Goal: Find specific page/section: Find specific page/section

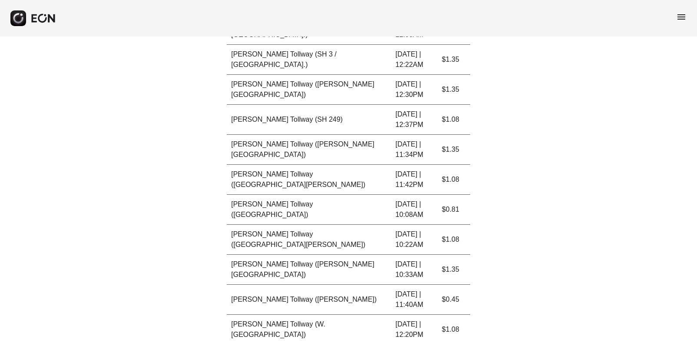
scroll to position [1673, 0]
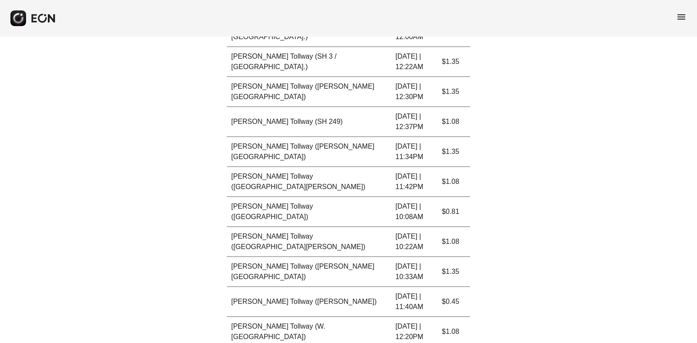
click at [681, 16] on span "menu" at bounding box center [681, 17] width 10 height 10
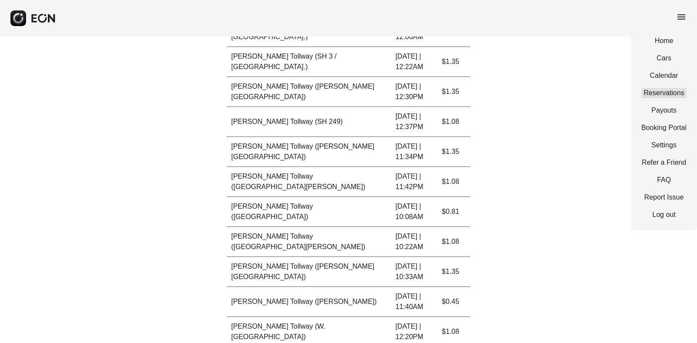
click at [663, 91] on link "Reservations" at bounding box center [663, 93] width 45 height 10
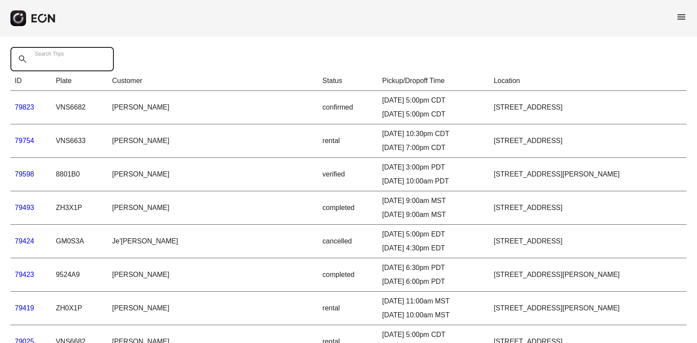
click at [74, 61] on Trips "Search Trips" at bounding box center [61, 59] width 103 height 24
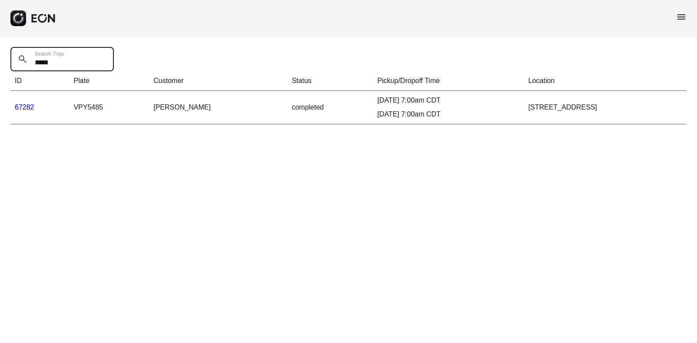
type Trips "*****"
click at [28, 107] on link "67282" at bounding box center [25, 106] width 20 height 7
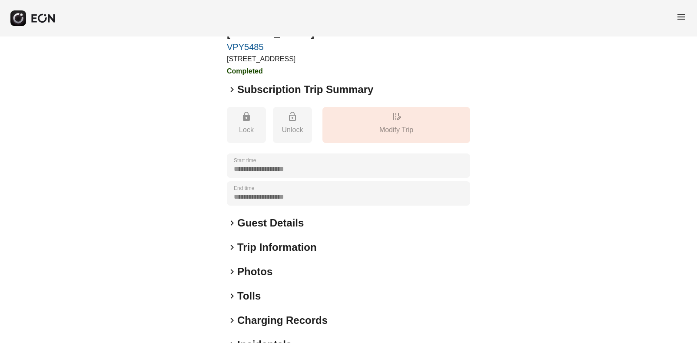
scroll to position [91, 0]
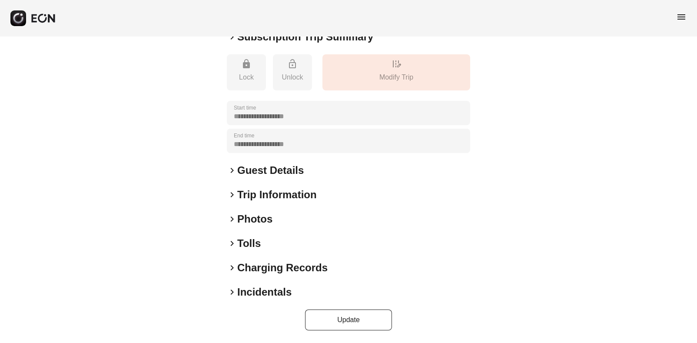
click at [231, 241] on span "keyboard_arrow_right" at bounding box center [232, 243] width 10 height 10
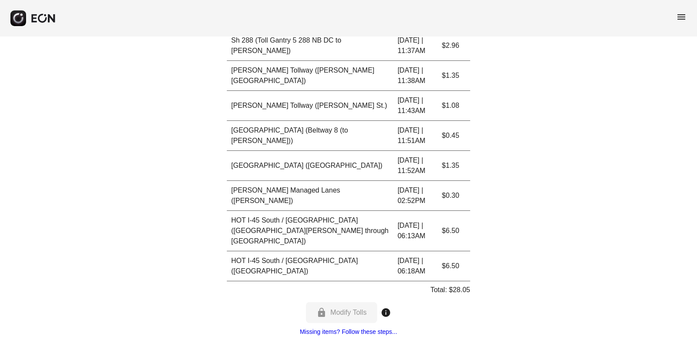
scroll to position [506, 0]
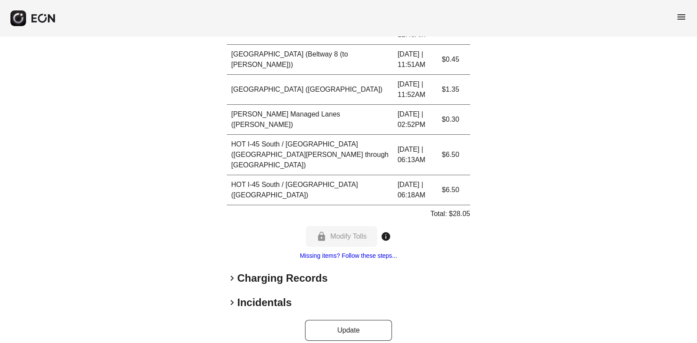
click at [677, 18] on span "menu" at bounding box center [681, 17] width 10 height 10
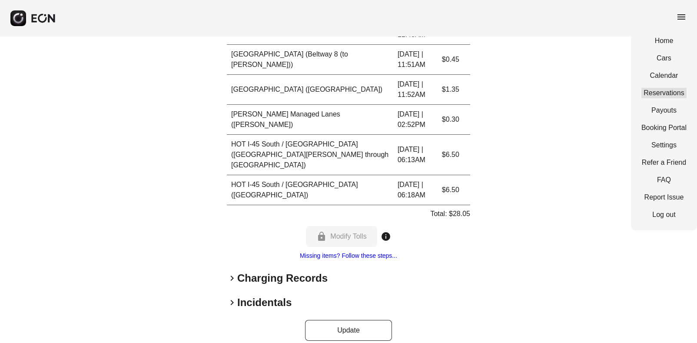
click at [646, 89] on link "Reservations" at bounding box center [663, 93] width 45 height 10
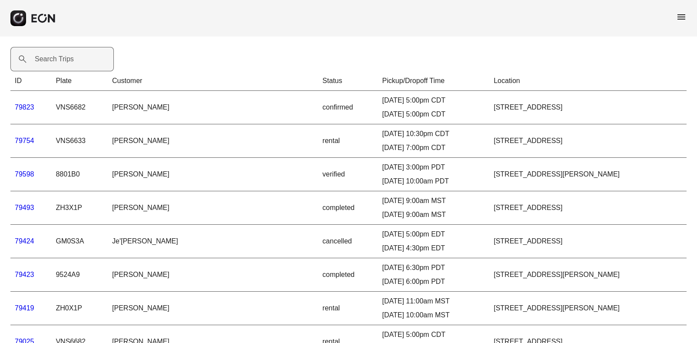
click at [54, 60] on label "Search Trips" at bounding box center [54, 59] width 39 height 10
click at [54, 60] on Trips "Search Trips" at bounding box center [61, 59] width 103 height 24
type Trips "*****"
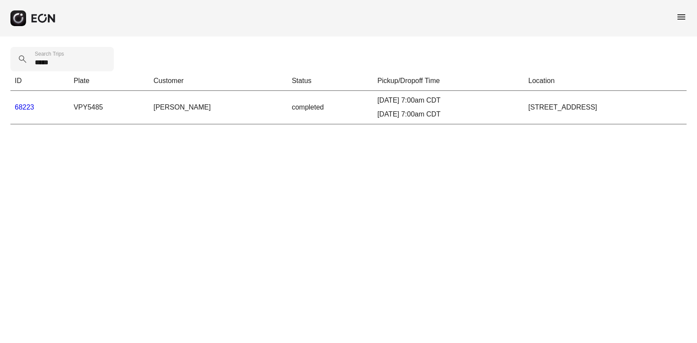
click at [22, 108] on link "68223" at bounding box center [25, 106] width 20 height 7
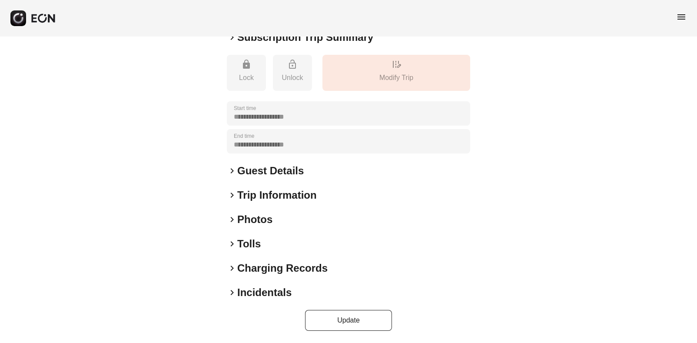
scroll to position [91, 0]
click at [233, 244] on span "keyboard_arrow_right" at bounding box center [232, 243] width 10 height 10
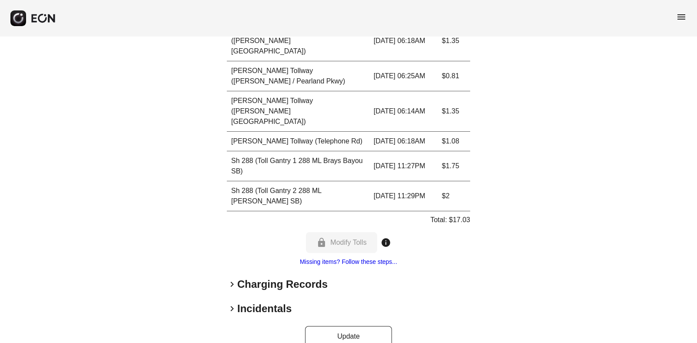
scroll to position [506, 0]
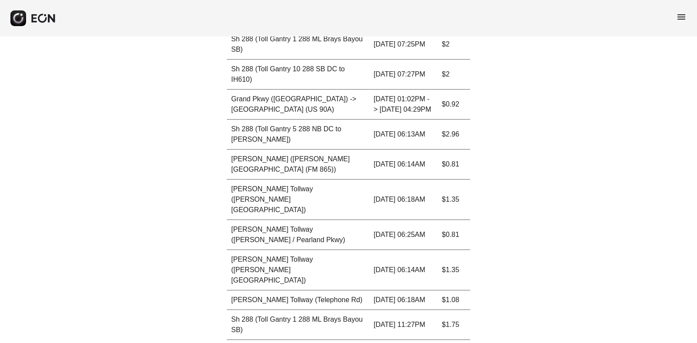
scroll to position [202, 0]
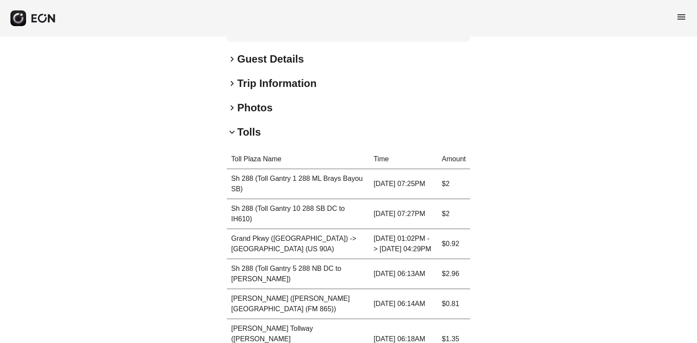
click at [683, 20] on span "menu" at bounding box center [681, 17] width 10 height 10
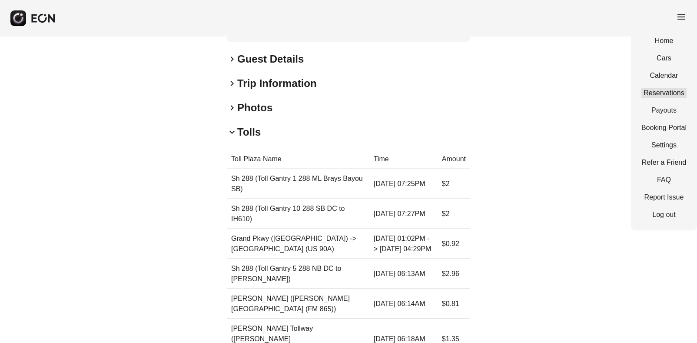
click at [655, 92] on link "Reservations" at bounding box center [663, 93] width 45 height 10
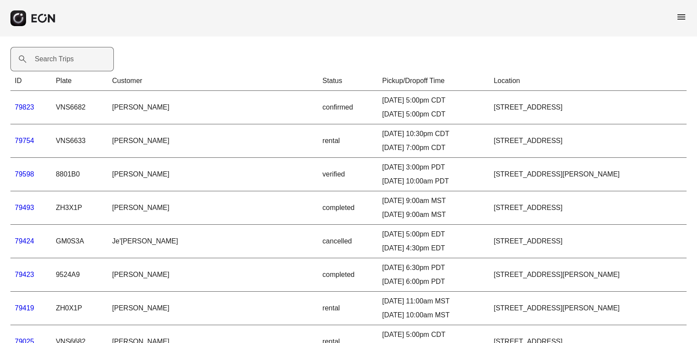
click at [71, 60] on label "Search Trips" at bounding box center [54, 59] width 39 height 10
click at [71, 60] on Trips "Search Trips" at bounding box center [61, 59] width 103 height 24
type Trips "*****"
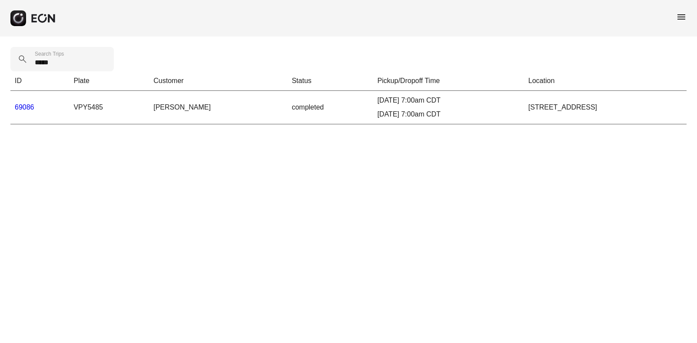
click at [28, 106] on link "69086" at bounding box center [25, 106] width 20 height 7
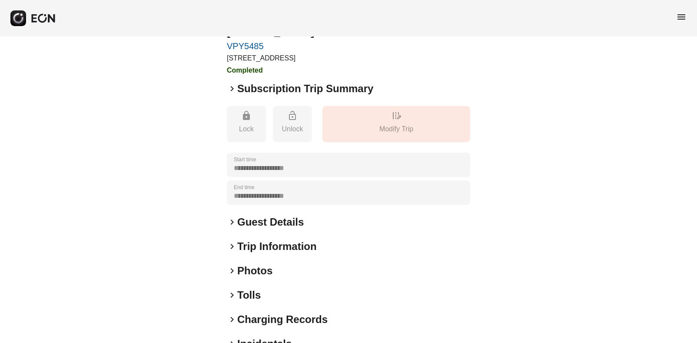
scroll to position [91, 0]
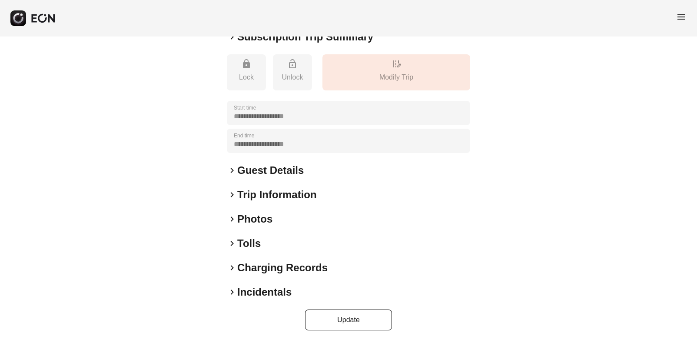
click at [232, 242] on span "keyboard_arrow_right" at bounding box center [232, 243] width 10 height 10
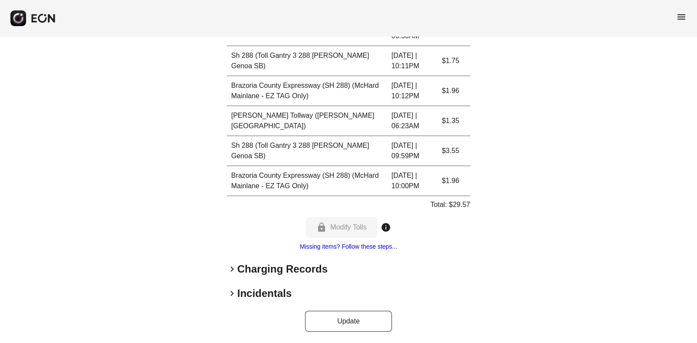
scroll to position [746, 0]
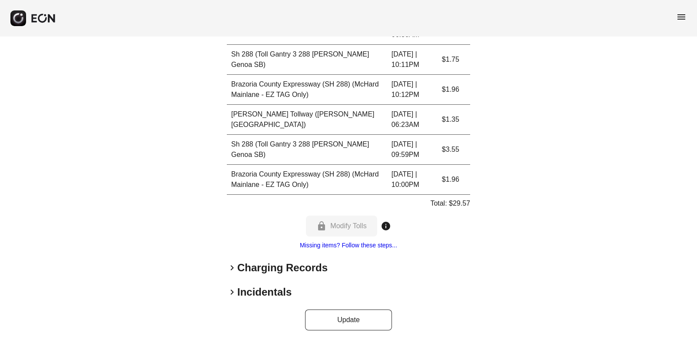
click at [684, 17] on span "menu" at bounding box center [681, 17] width 10 height 10
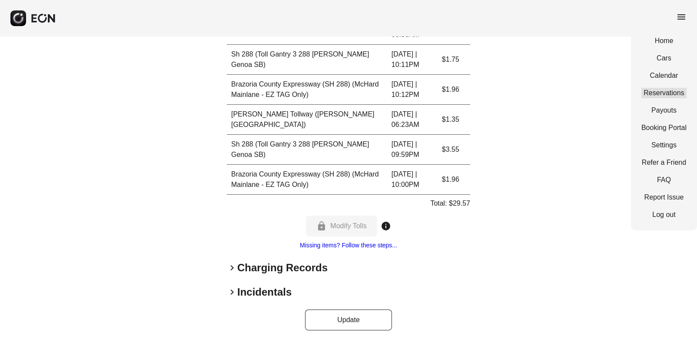
click at [668, 91] on link "Reservations" at bounding box center [663, 93] width 45 height 10
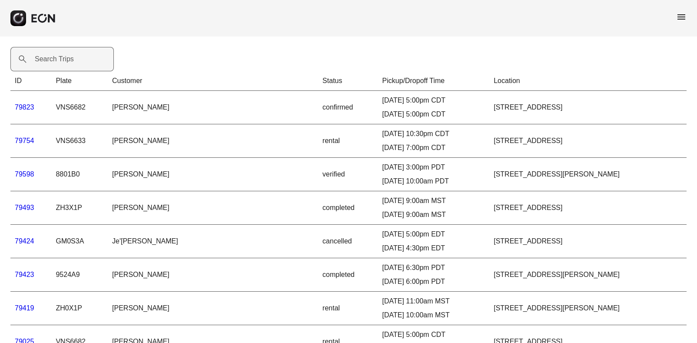
click at [53, 57] on label "Search Trips" at bounding box center [54, 59] width 39 height 10
click at [53, 57] on Trips "Search Trips" at bounding box center [61, 59] width 103 height 24
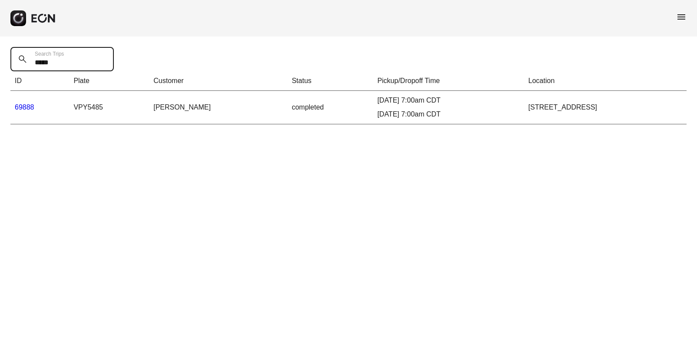
type Trips "*****"
click at [24, 106] on link "69888" at bounding box center [25, 106] width 20 height 7
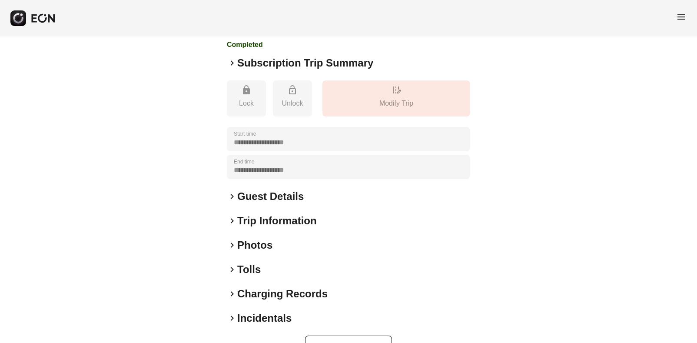
scroll to position [91, 0]
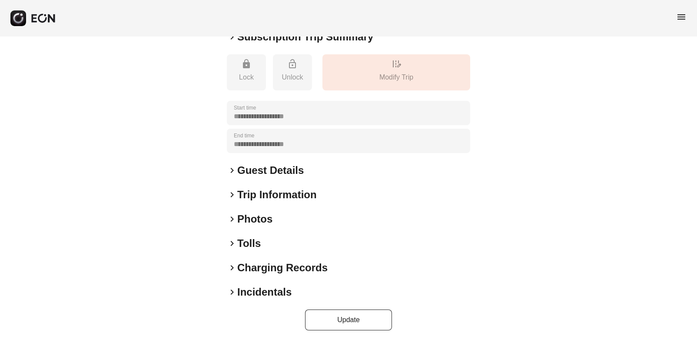
click at [234, 242] on span "keyboard_arrow_right" at bounding box center [232, 243] width 10 height 10
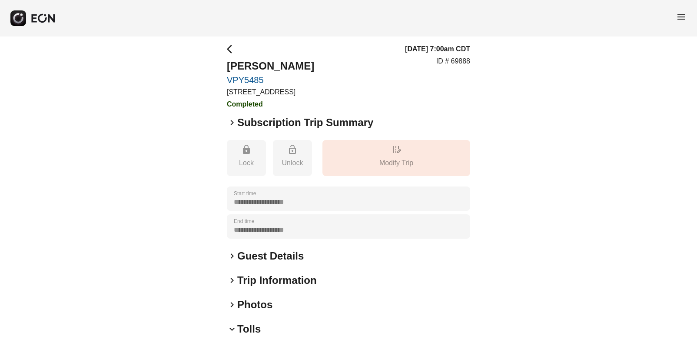
scroll to position [0, 0]
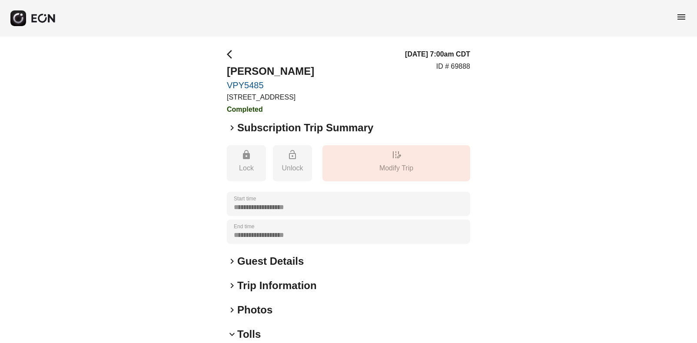
click at [681, 21] on span "menu" at bounding box center [681, 17] width 10 height 10
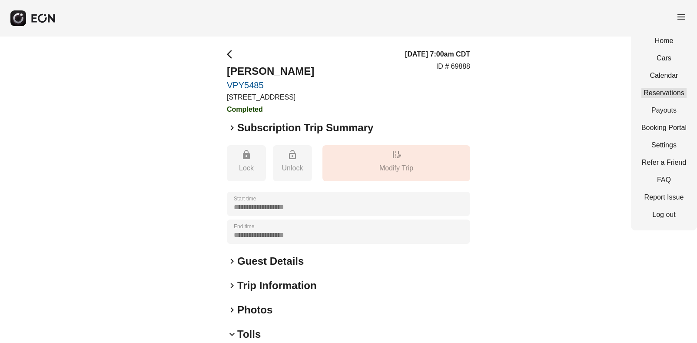
click at [670, 98] on link "Reservations" at bounding box center [663, 93] width 45 height 10
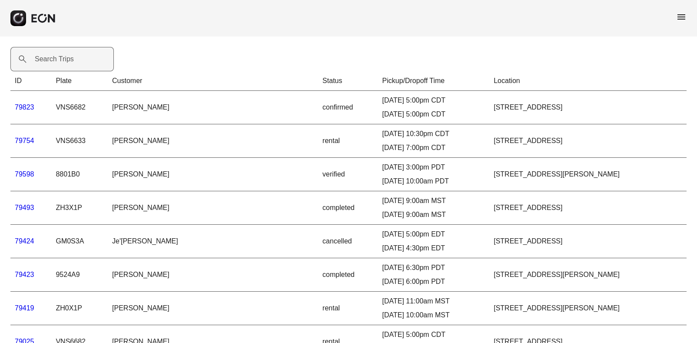
click at [44, 62] on label "Search Trips" at bounding box center [54, 59] width 39 height 10
click at [44, 62] on Trips "Search Trips" at bounding box center [61, 59] width 103 height 24
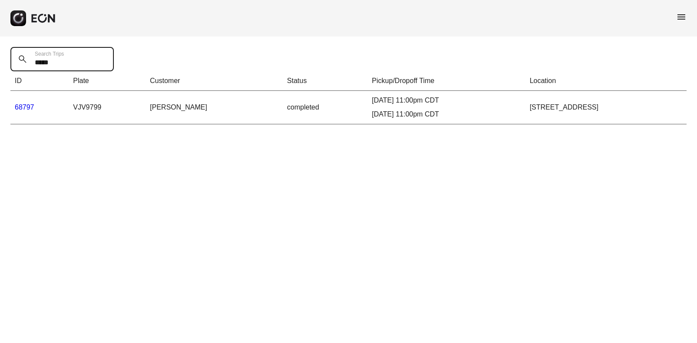
type Trips "*****"
click at [25, 108] on link "68797" at bounding box center [25, 106] width 20 height 7
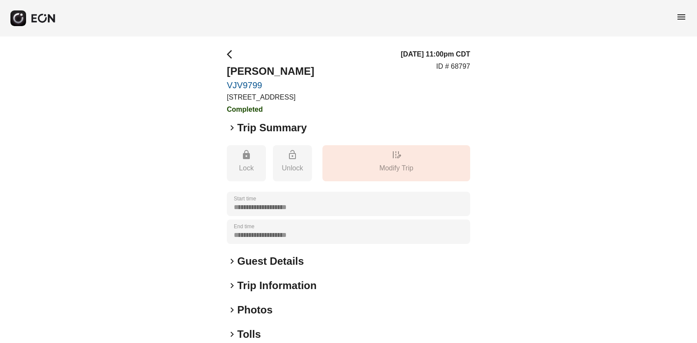
click at [232, 331] on span "keyboard_arrow_right" at bounding box center [232, 334] width 10 height 10
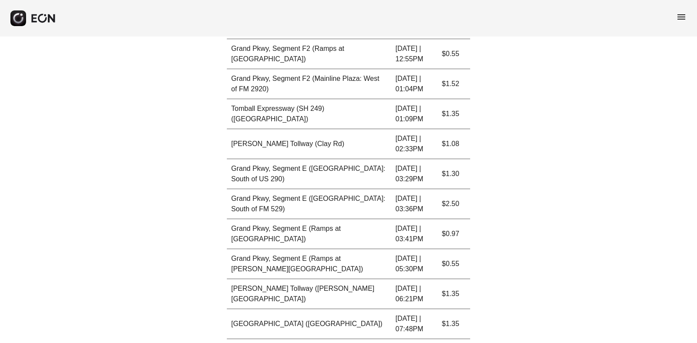
scroll to position [3323, 0]
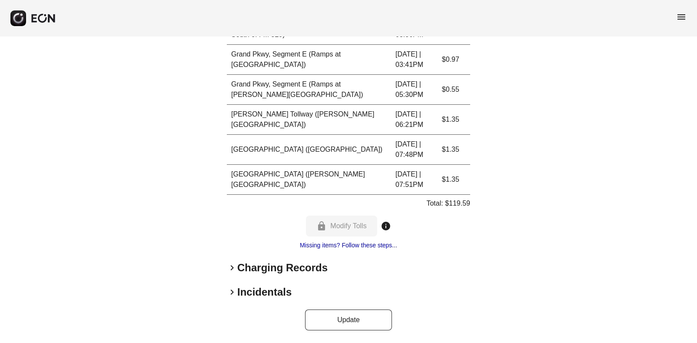
click at [684, 16] on span "menu" at bounding box center [681, 17] width 10 height 10
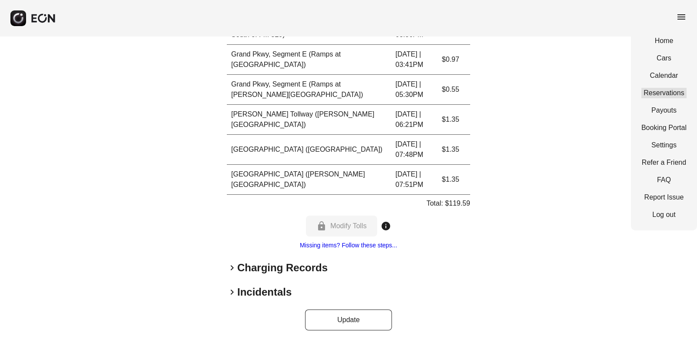
click at [675, 91] on link "Reservations" at bounding box center [663, 93] width 45 height 10
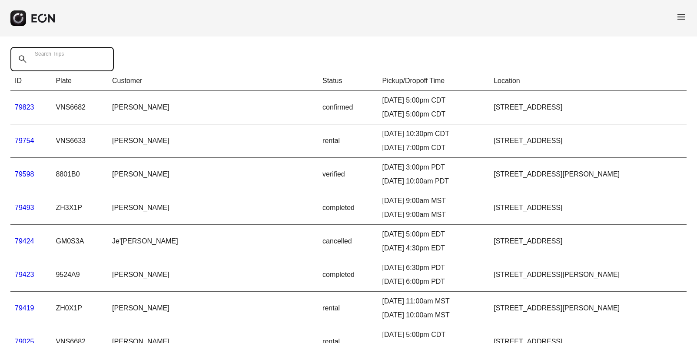
click at [76, 59] on Trips "Search Trips" at bounding box center [61, 59] width 103 height 24
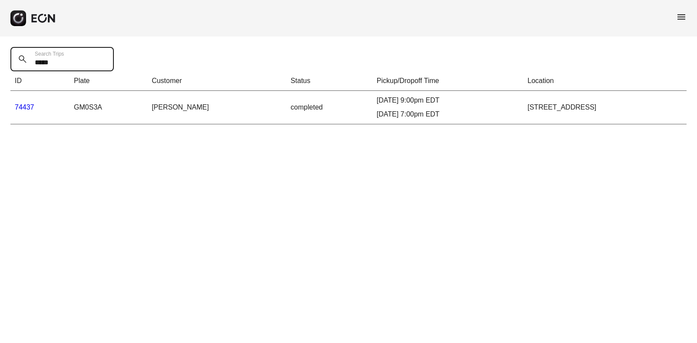
type Trips "*****"
click at [26, 106] on link "74437" at bounding box center [25, 106] width 20 height 7
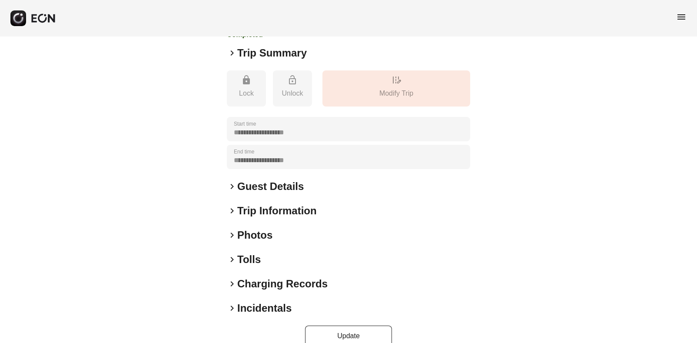
scroll to position [91, 0]
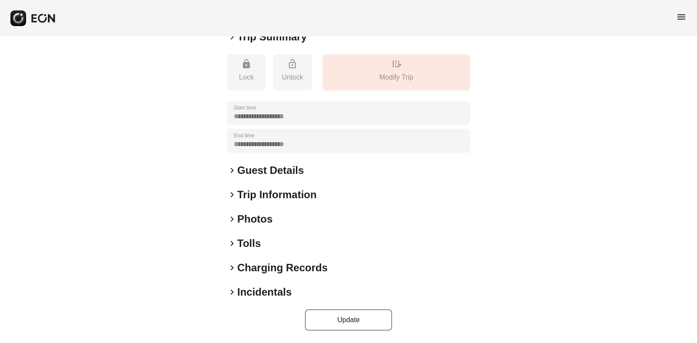
click at [232, 243] on span "keyboard_arrow_right" at bounding box center [232, 243] width 10 height 10
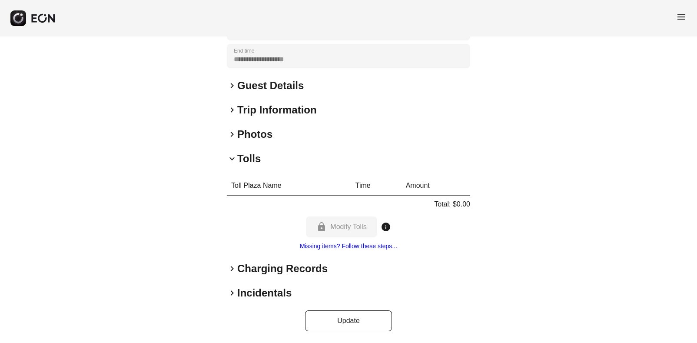
scroll to position [176, 0]
click at [685, 17] on span "menu" at bounding box center [681, 17] width 10 height 10
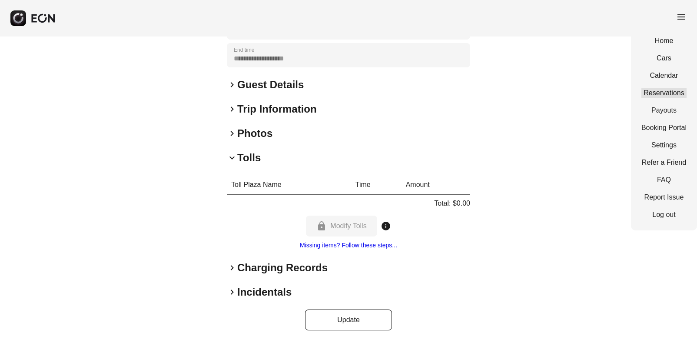
click at [665, 89] on link "Reservations" at bounding box center [663, 93] width 45 height 10
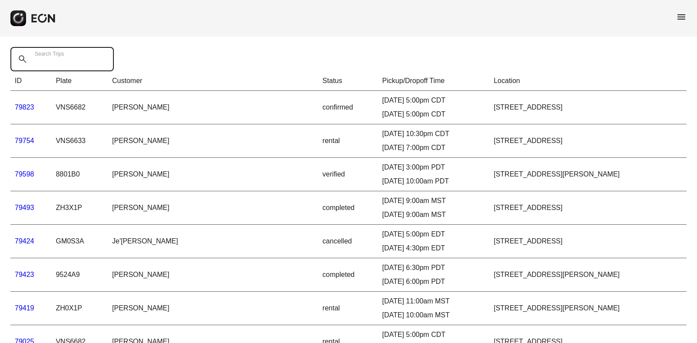
click at [74, 58] on Trips "Search Trips" at bounding box center [61, 59] width 103 height 24
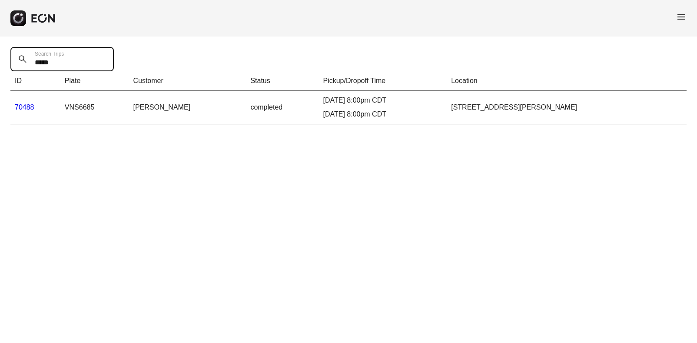
type Trips "*****"
click at [26, 109] on link "70488" at bounding box center [25, 106] width 20 height 7
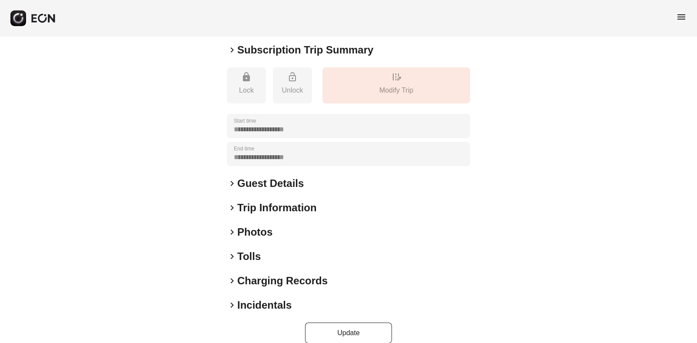
scroll to position [91, 0]
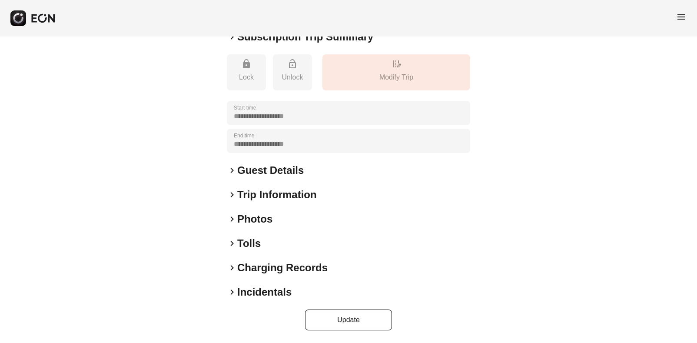
click at [230, 242] on span "keyboard_arrow_right" at bounding box center [232, 243] width 10 height 10
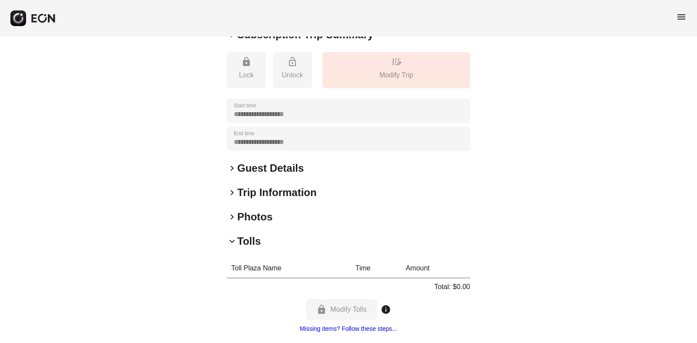
scroll to position [0, 0]
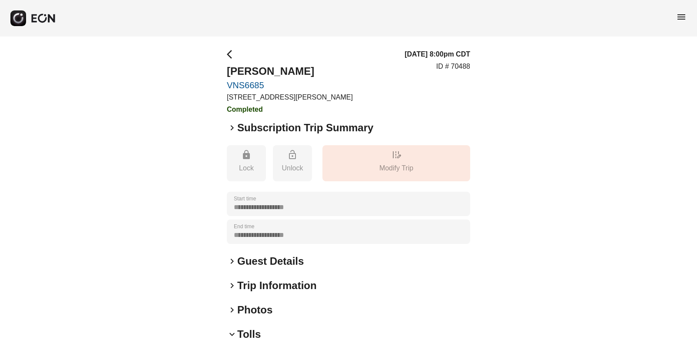
click at [684, 14] on span "menu" at bounding box center [681, 17] width 10 height 10
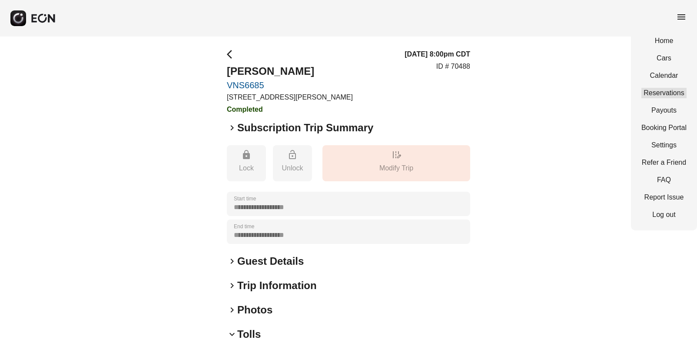
click at [659, 93] on link "Reservations" at bounding box center [663, 93] width 45 height 10
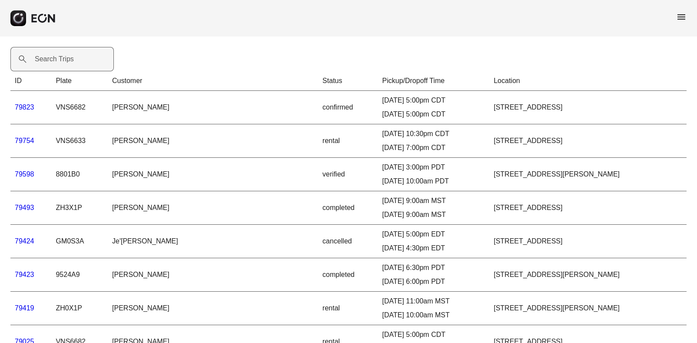
click at [60, 60] on label "Search Trips" at bounding box center [54, 59] width 39 height 10
click at [60, 60] on Trips "Search Trips" at bounding box center [61, 59] width 103 height 24
type Trips "*****"
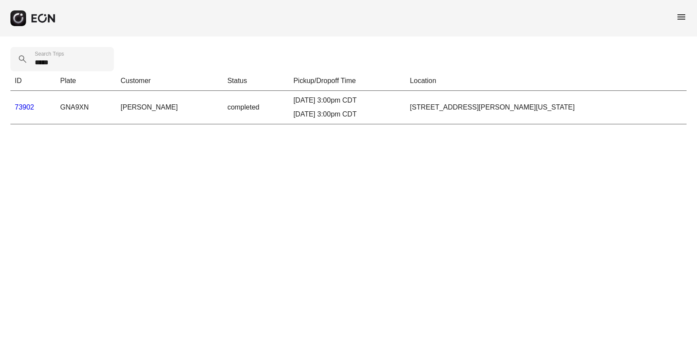
click at [28, 104] on link "73902" at bounding box center [25, 106] width 20 height 7
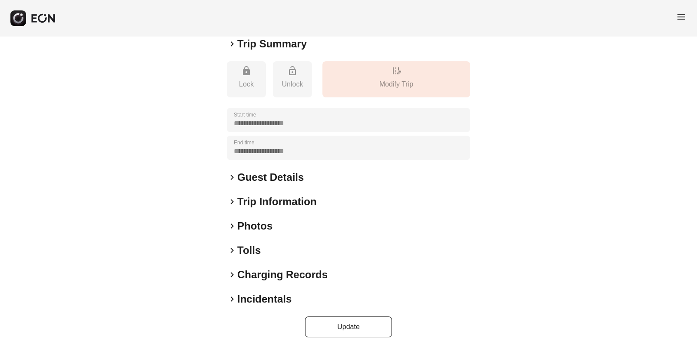
scroll to position [91, 0]
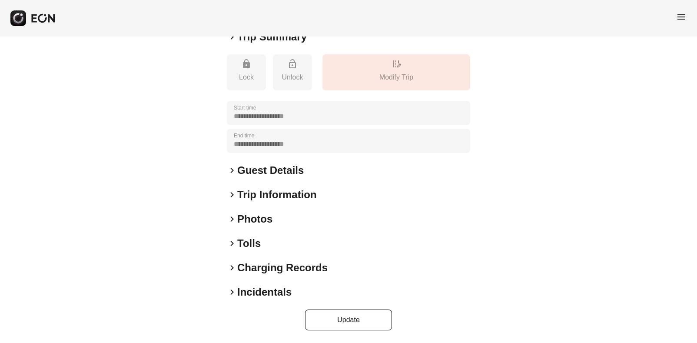
click at [232, 245] on span "keyboard_arrow_right" at bounding box center [232, 243] width 10 height 10
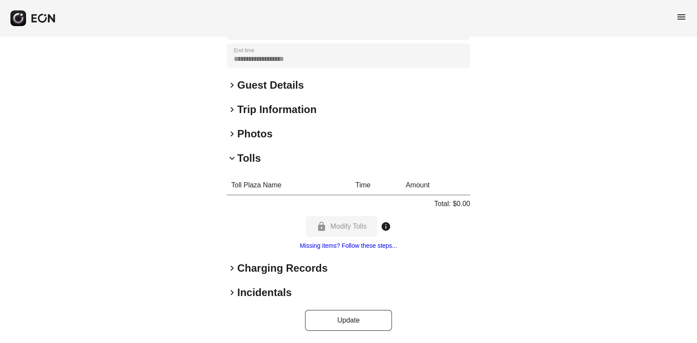
scroll to position [176, 0]
click at [679, 17] on span "menu" at bounding box center [681, 17] width 10 height 10
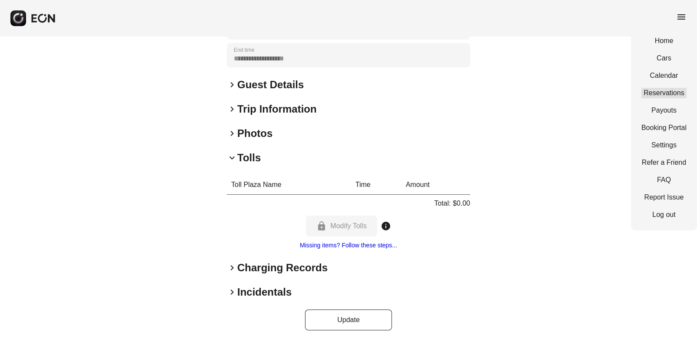
click at [667, 98] on div "Home Cars Calendar Reservations Payouts Booking Portal Settings Refer a Friend …" at bounding box center [664, 127] width 66 height 205
click at [665, 92] on link "Reservations" at bounding box center [663, 93] width 45 height 10
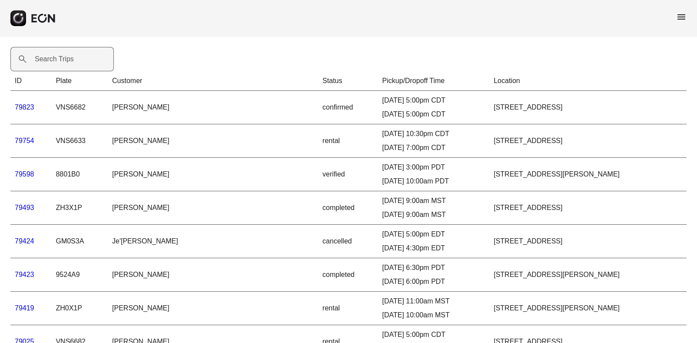
click at [65, 56] on label "Search Trips" at bounding box center [54, 59] width 39 height 10
click at [65, 56] on Trips "Search Trips" at bounding box center [61, 59] width 103 height 24
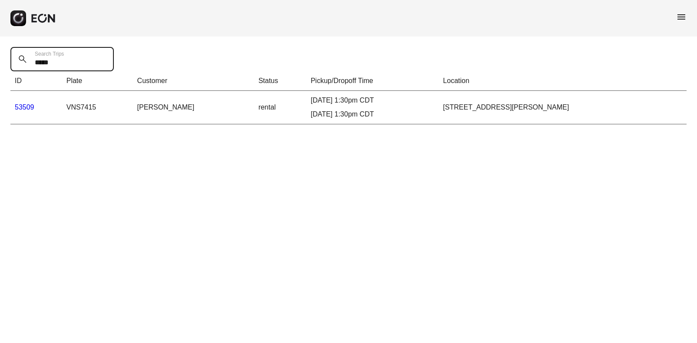
type Trips "*****"
click at [22, 108] on link "53509" at bounding box center [25, 106] width 20 height 7
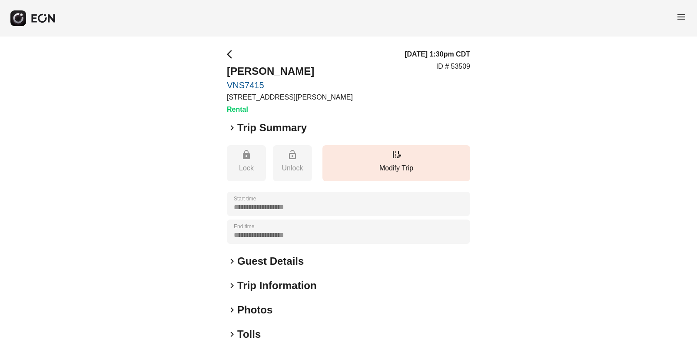
click at [231, 333] on span "keyboard_arrow_right" at bounding box center [232, 334] width 10 height 10
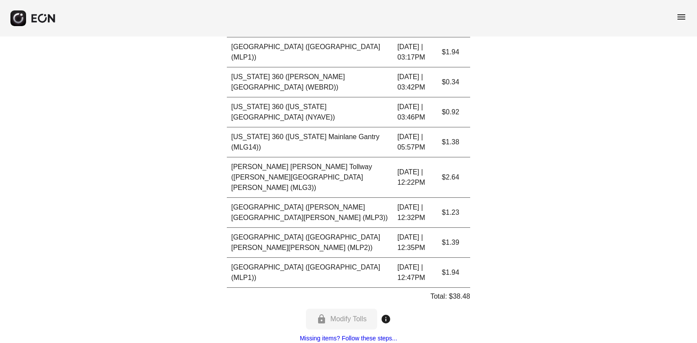
scroll to position [1255, 0]
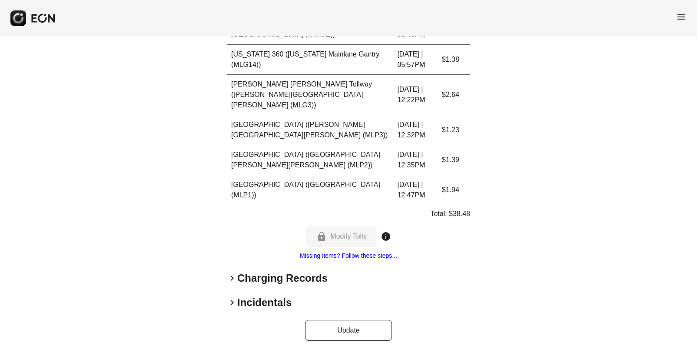
click at [683, 14] on span "menu" at bounding box center [681, 17] width 10 height 10
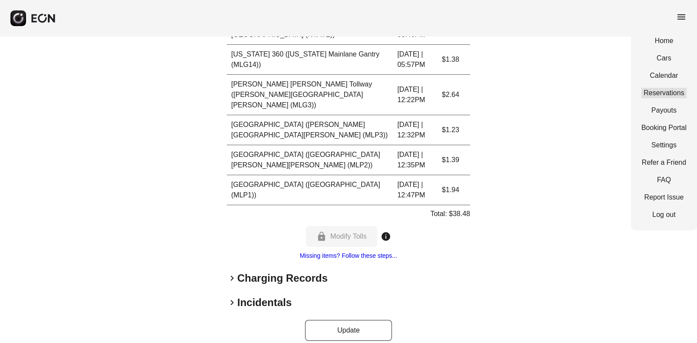
click at [663, 94] on link "Reservations" at bounding box center [663, 93] width 45 height 10
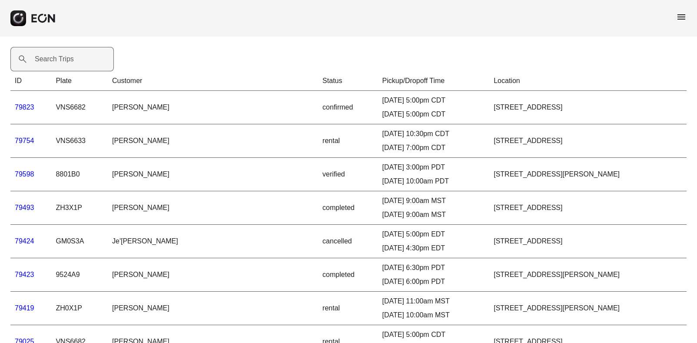
click at [43, 61] on label "Search Trips" at bounding box center [54, 59] width 39 height 10
click at [43, 61] on Trips "Search Trips" at bounding box center [61, 59] width 103 height 24
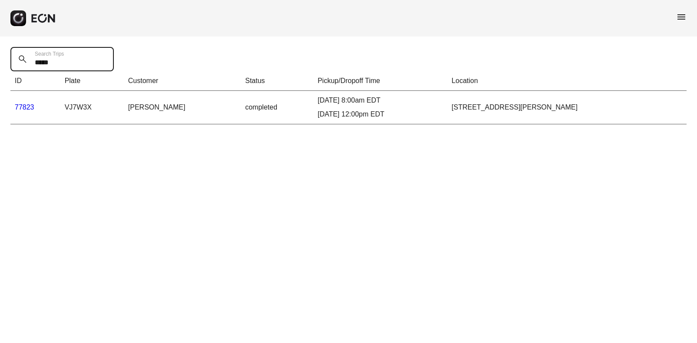
type Trips "*****"
click at [26, 109] on link "77823" at bounding box center [25, 106] width 20 height 7
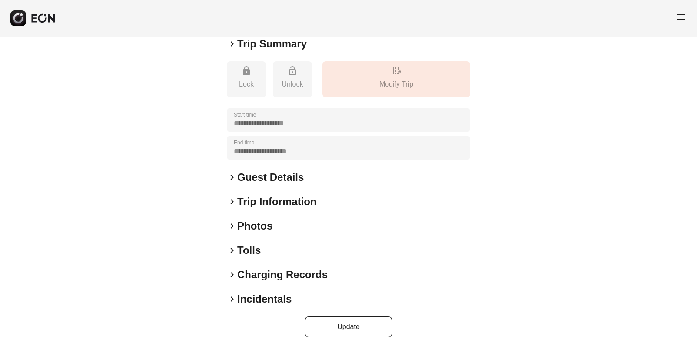
scroll to position [91, 0]
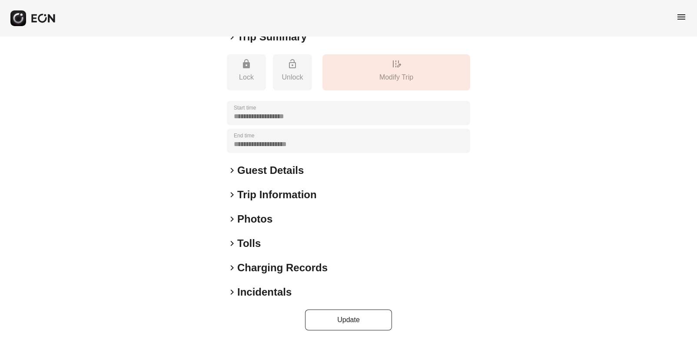
click at [232, 242] on span "keyboard_arrow_right" at bounding box center [232, 243] width 10 height 10
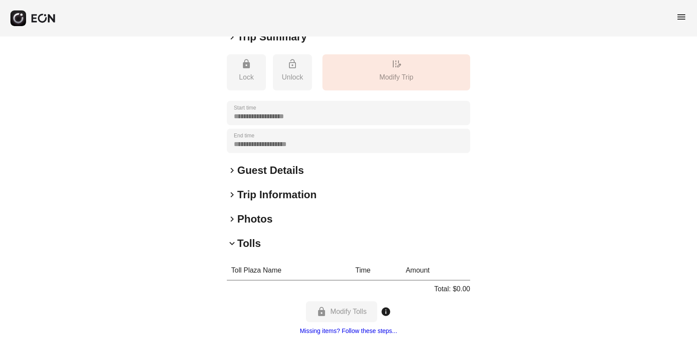
click at [686, 18] on span "menu" at bounding box center [681, 17] width 10 height 10
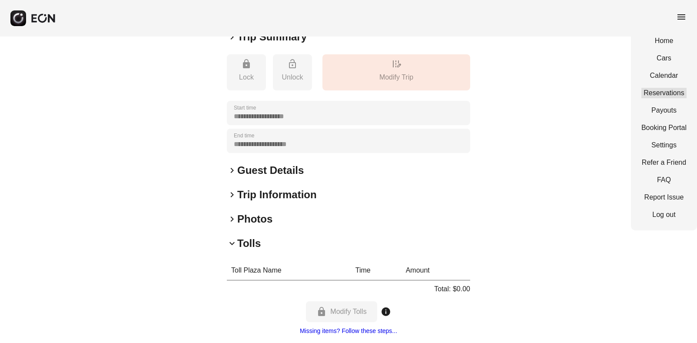
click at [671, 90] on link "Reservations" at bounding box center [663, 93] width 45 height 10
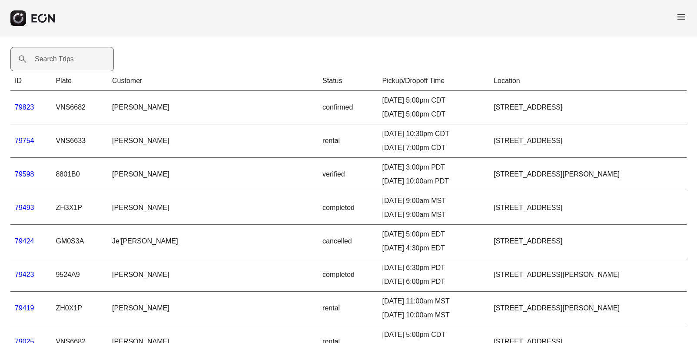
click at [53, 55] on label "Search Trips" at bounding box center [54, 59] width 39 height 10
click at [53, 55] on Trips "Search Trips" at bounding box center [61, 59] width 103 height 24
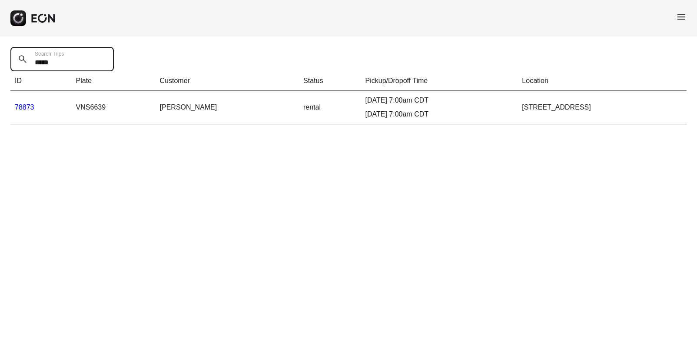
type Trips "*****"
click at [28, 105] on link "78873" at bounding box center [25, 106] width 20 height 7
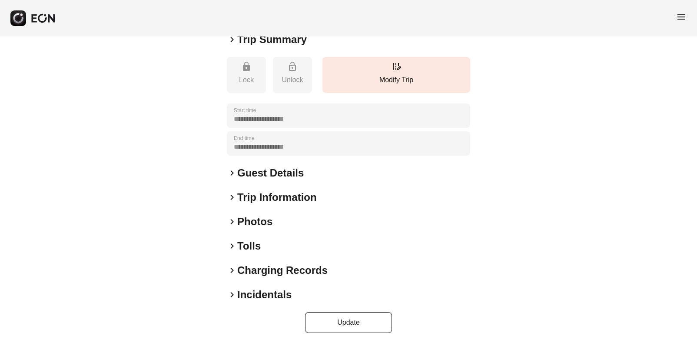
scroll to position [91, 0]
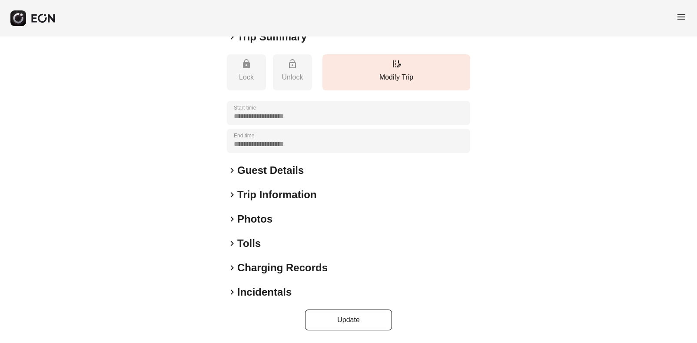
click at [231, 243] on span "keyboard_arrow_right" at bounding box center [232, 243] width 10 height 10
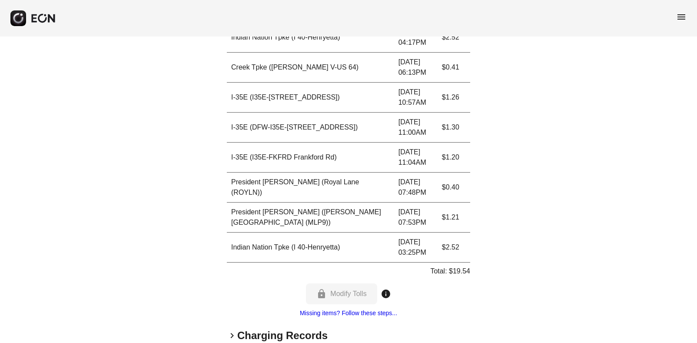
scroll to position [626, 0]
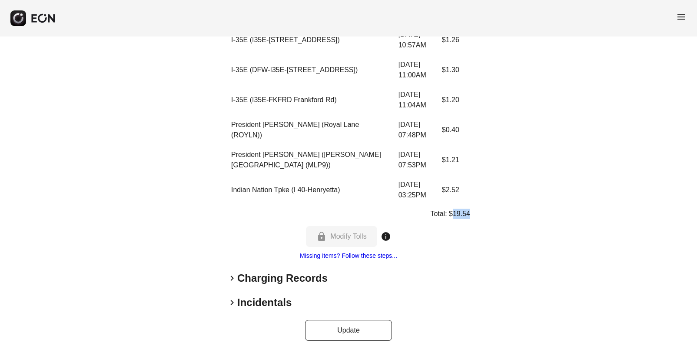
drag, startPoint x: 471, startPoint y: 202, endPoint x: 454, endPoint y: 203, distance: 16.9
copy p "19.54"
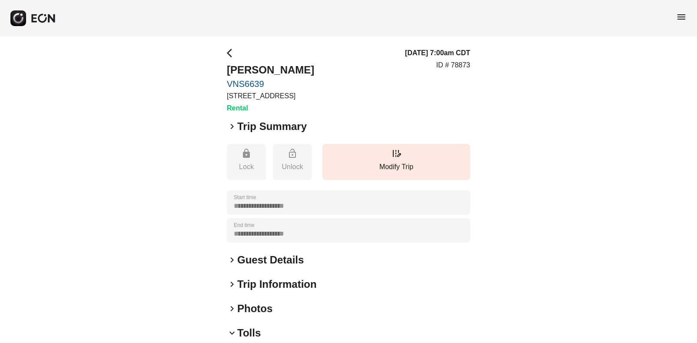
scroll to position [0, 0]
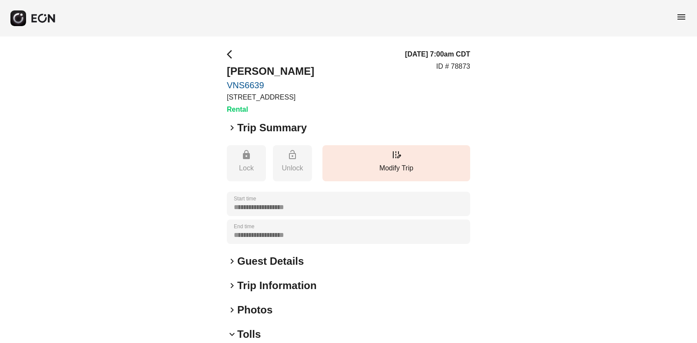
click at [231, 53] on span "arrow_back_ios" at bounding box center [232, 54] width 10 height 10
